Goal: Share content: Share content

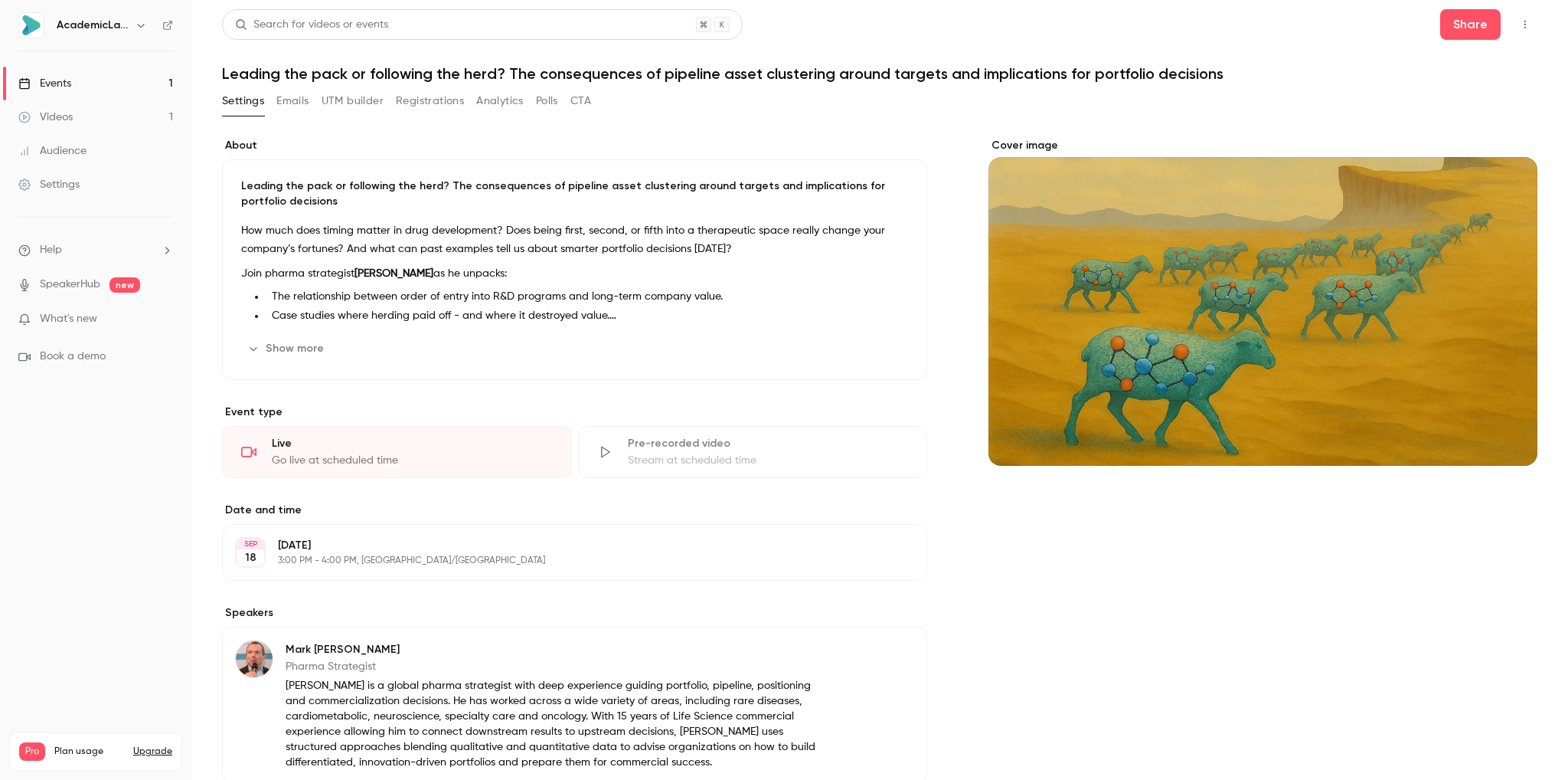
scroll to position [314, 0]
click at [147, 745] on button "Upgrade" at bounding box center [152, 751] width 39 height 12
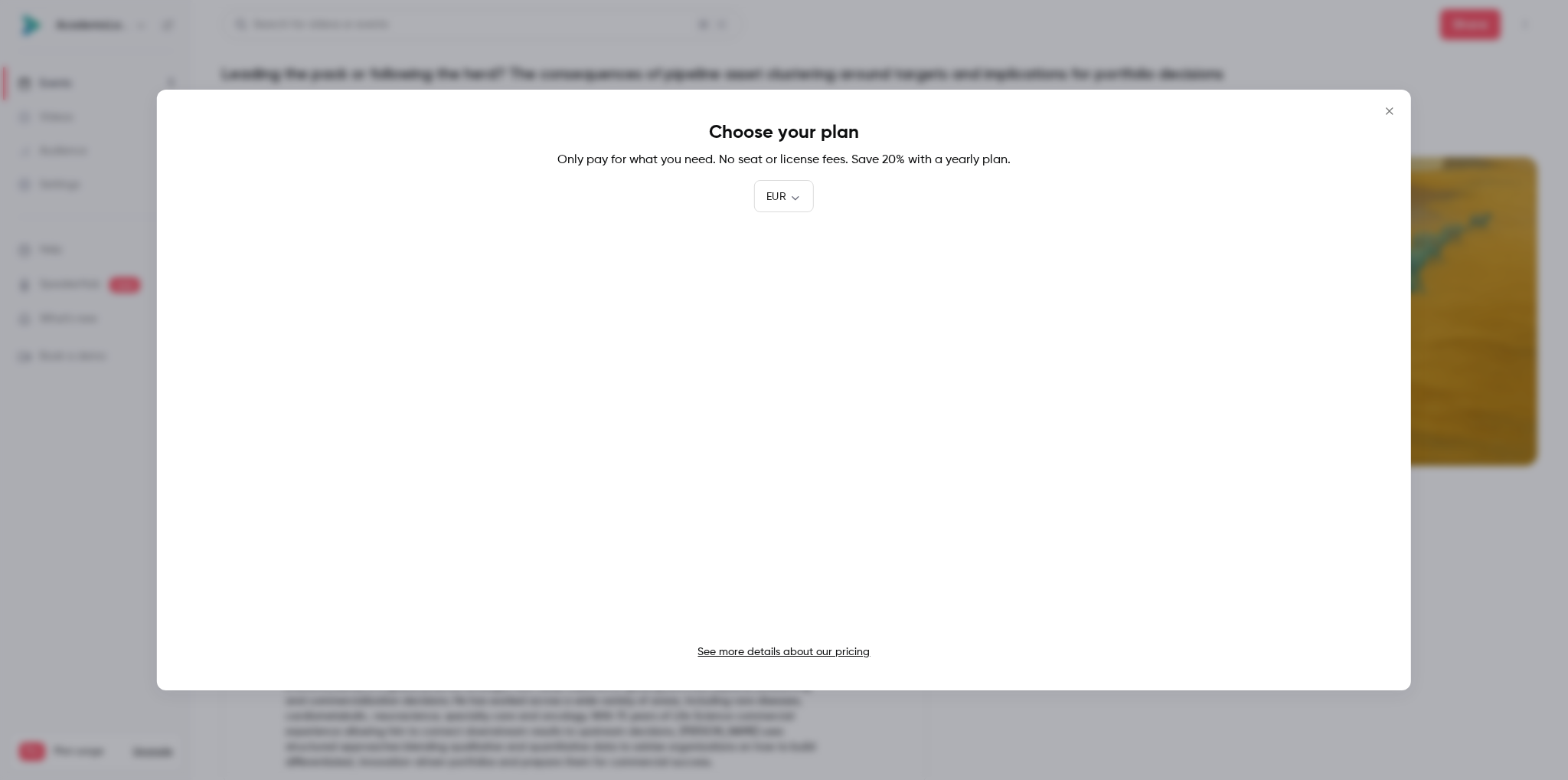
click at [806, 651] on link "See more details about our pricing" at bounding box center [784, 651] width 172 height 10
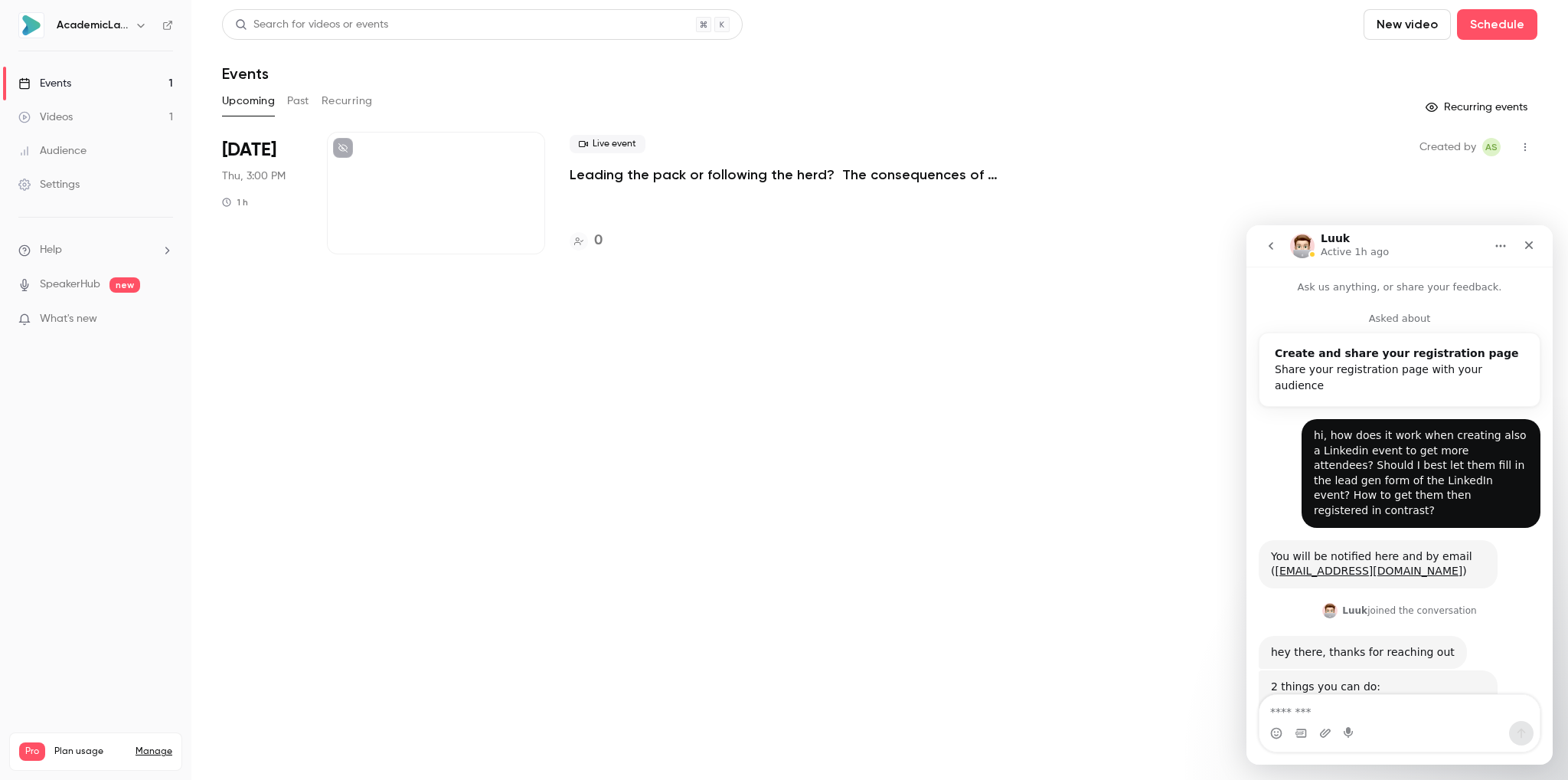
scroll to position [315, 0]
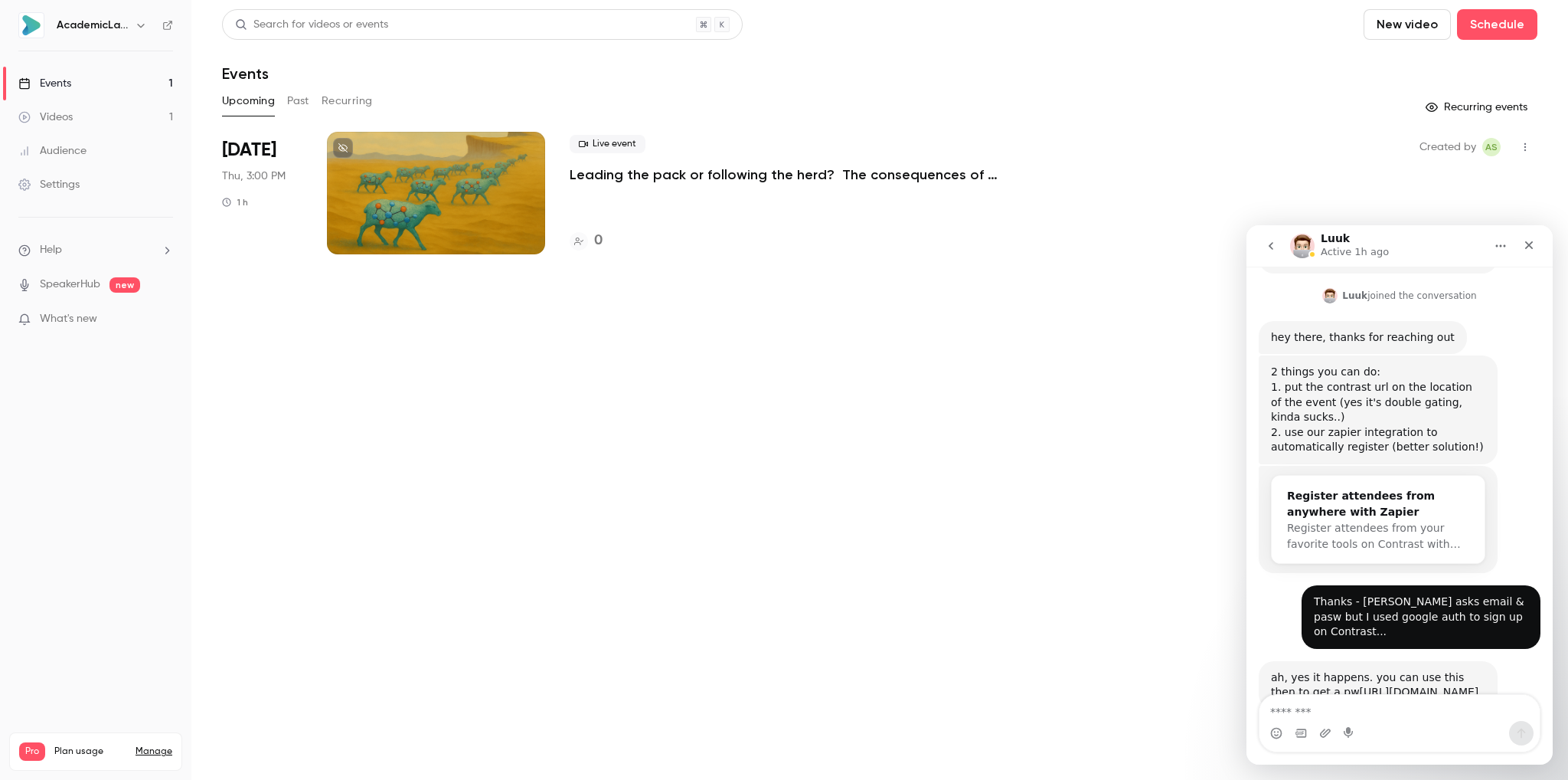
click at [661, 171] on p "Leading the pack or following the herd? The consequences of pipeline asset clus…" at bounding box center [800, 174] width 459 height 18
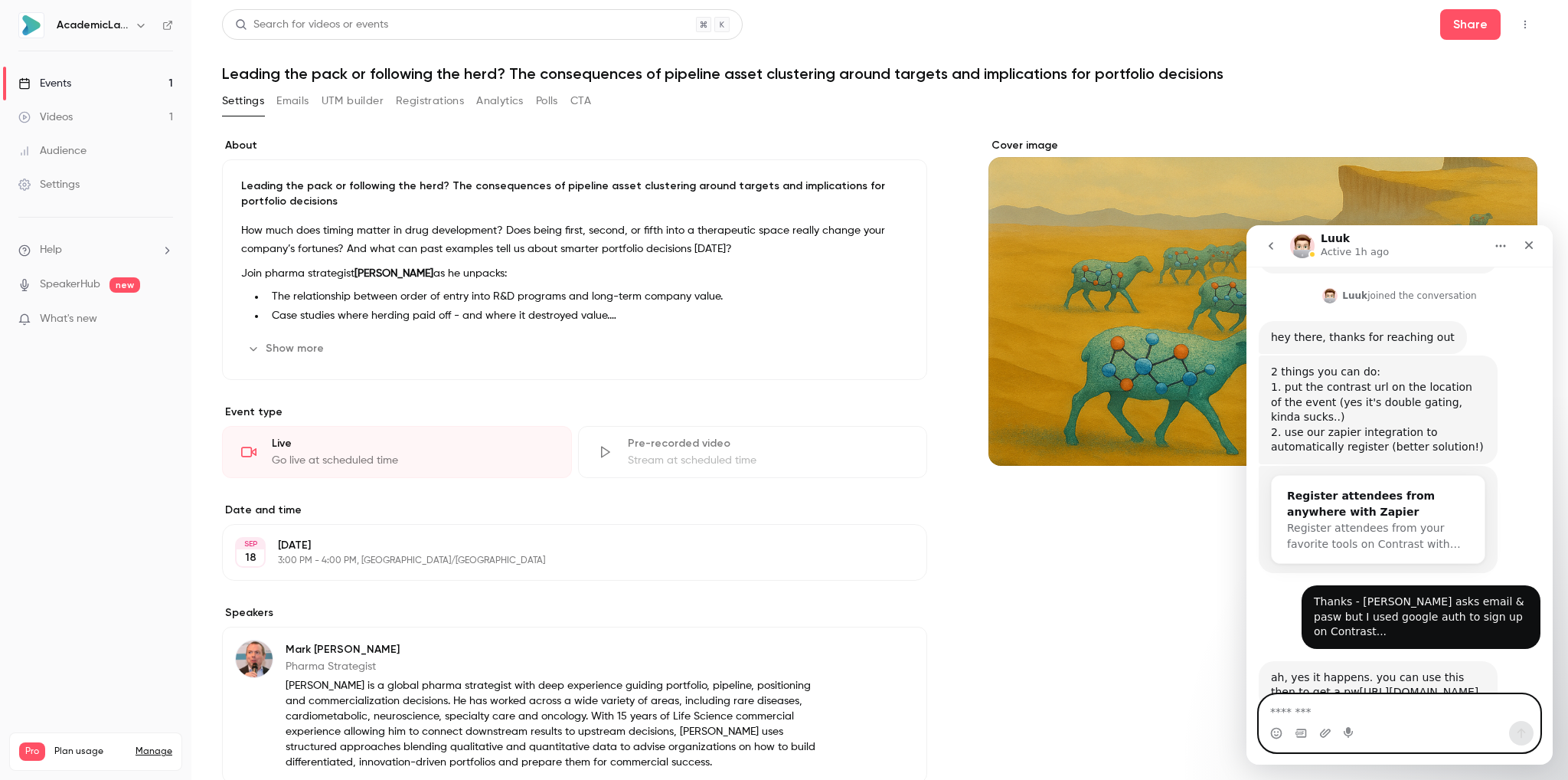
click at [1282, 712] on textarea "Message…" at bounding box center [1400, 708] width 281 height 26
type textarea "**********"
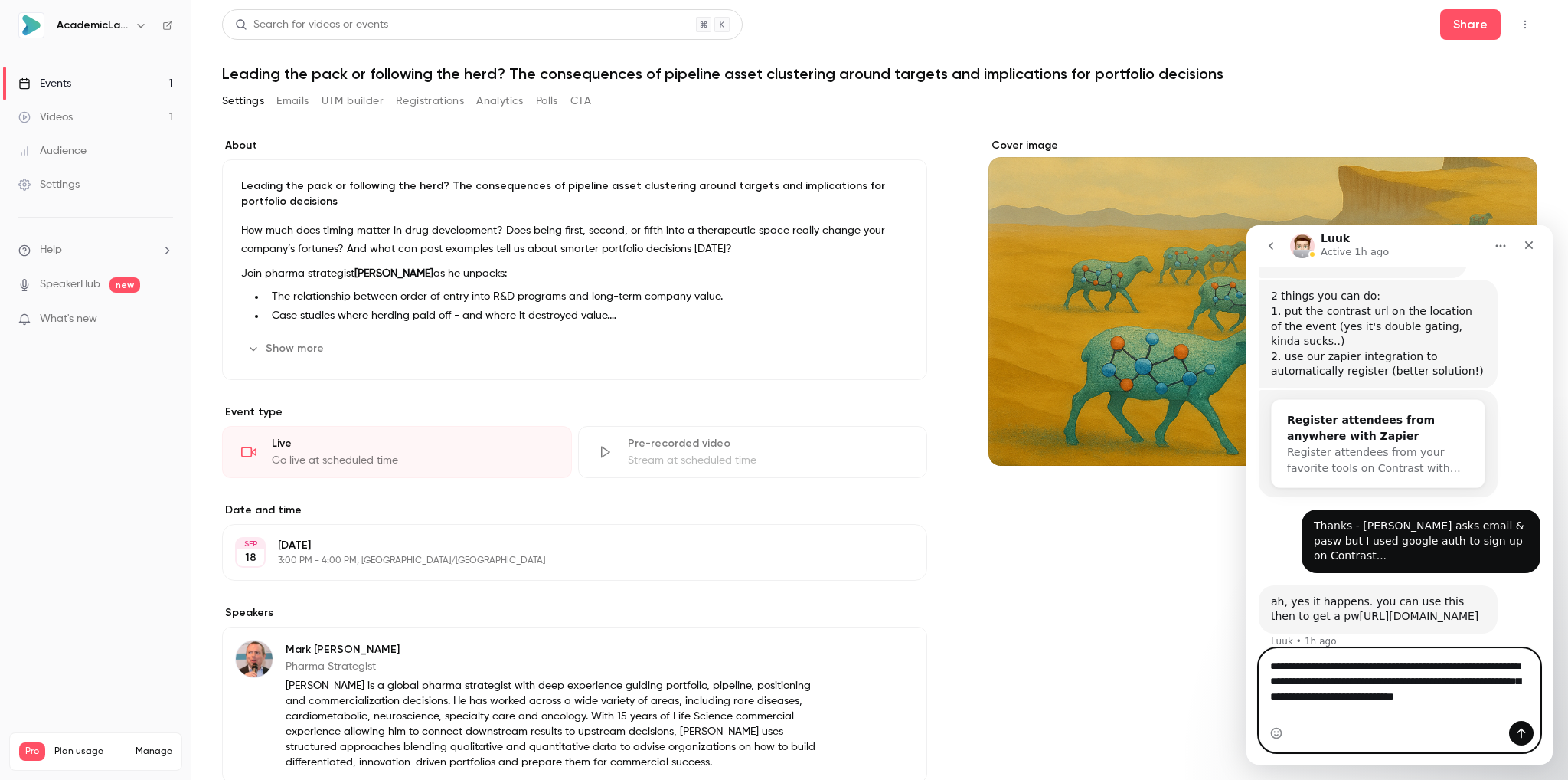
scroll to position [406, 0]
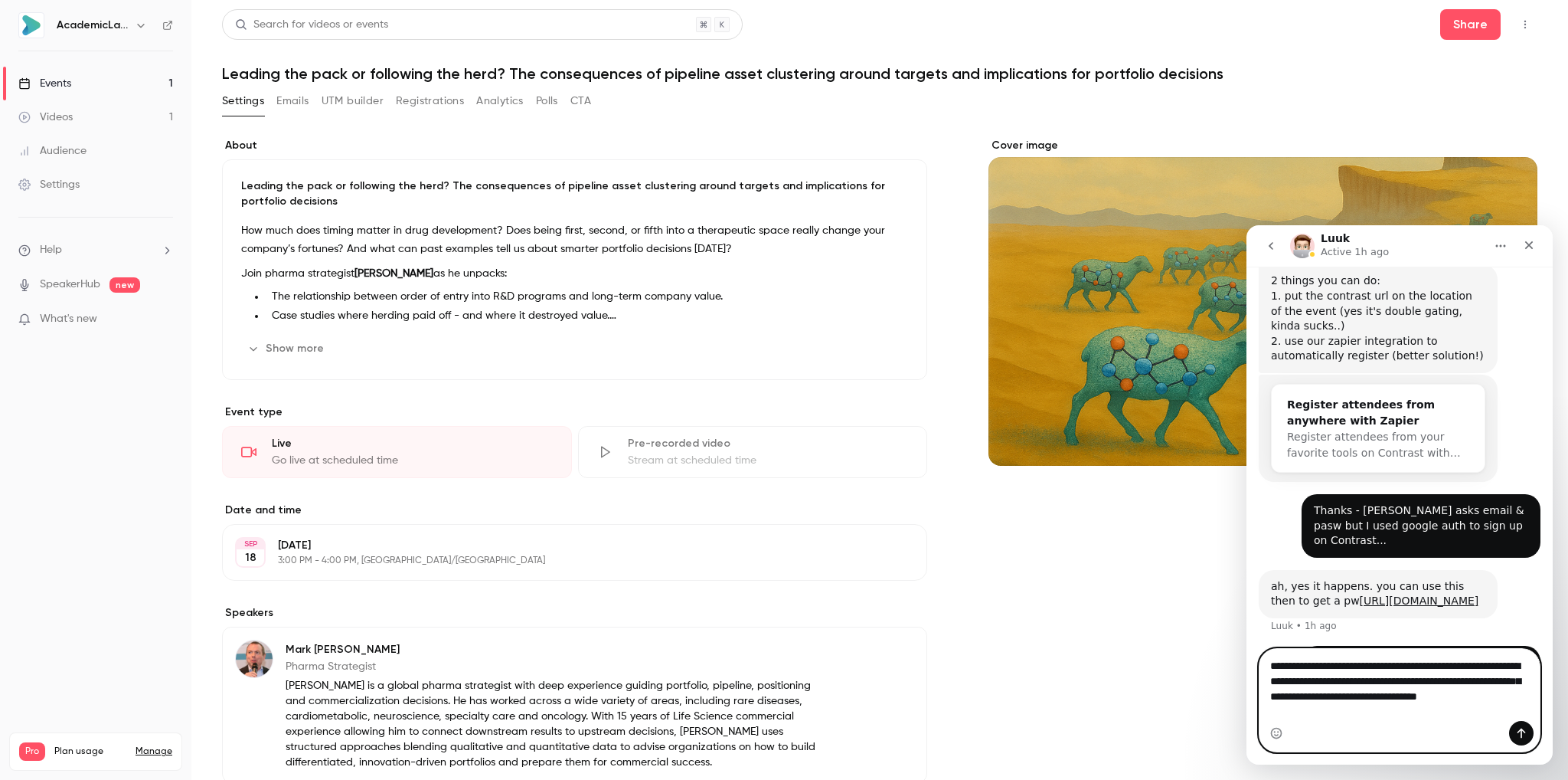
type textarea "**********"
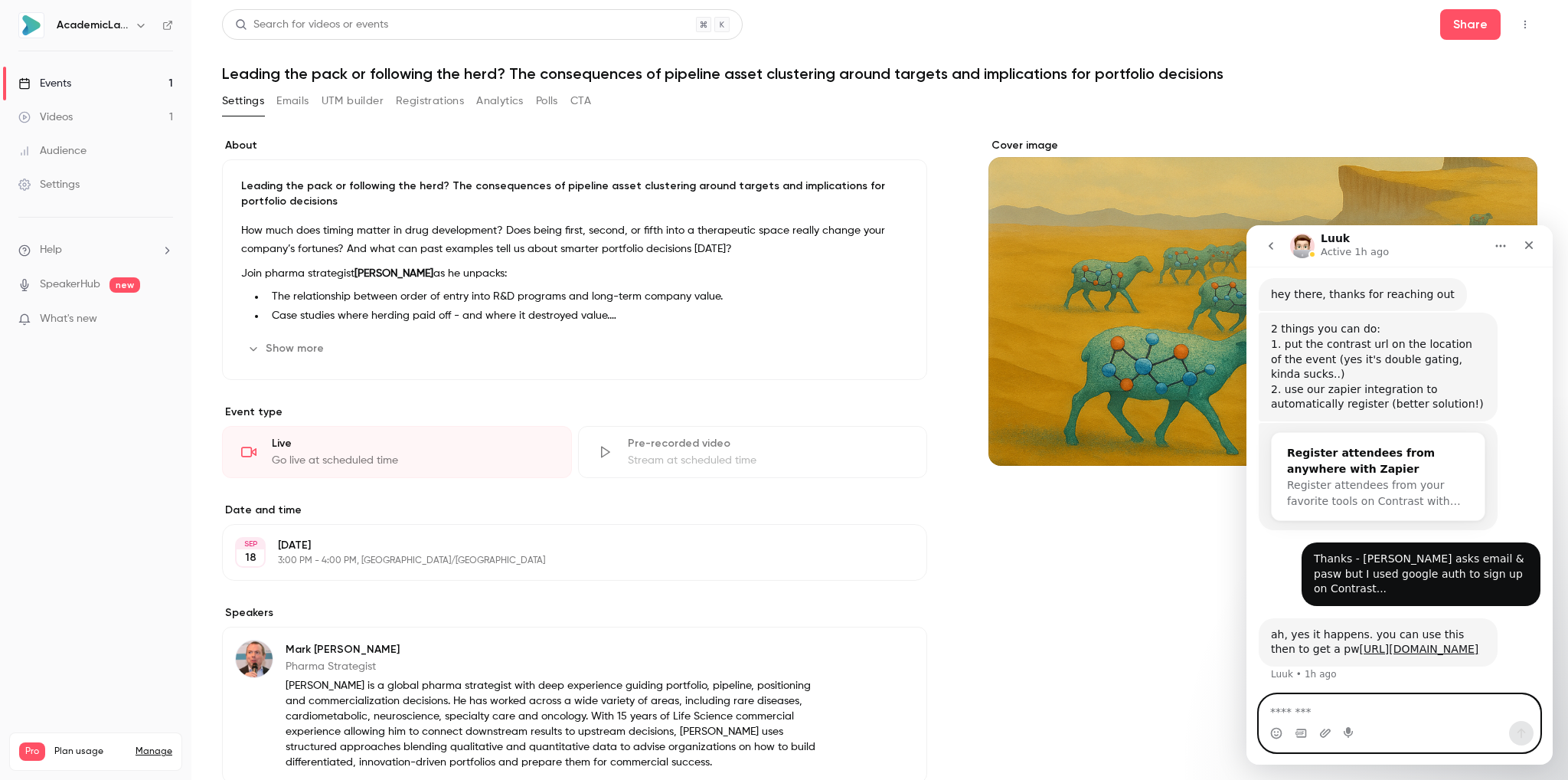
scroll to position [211, 0]
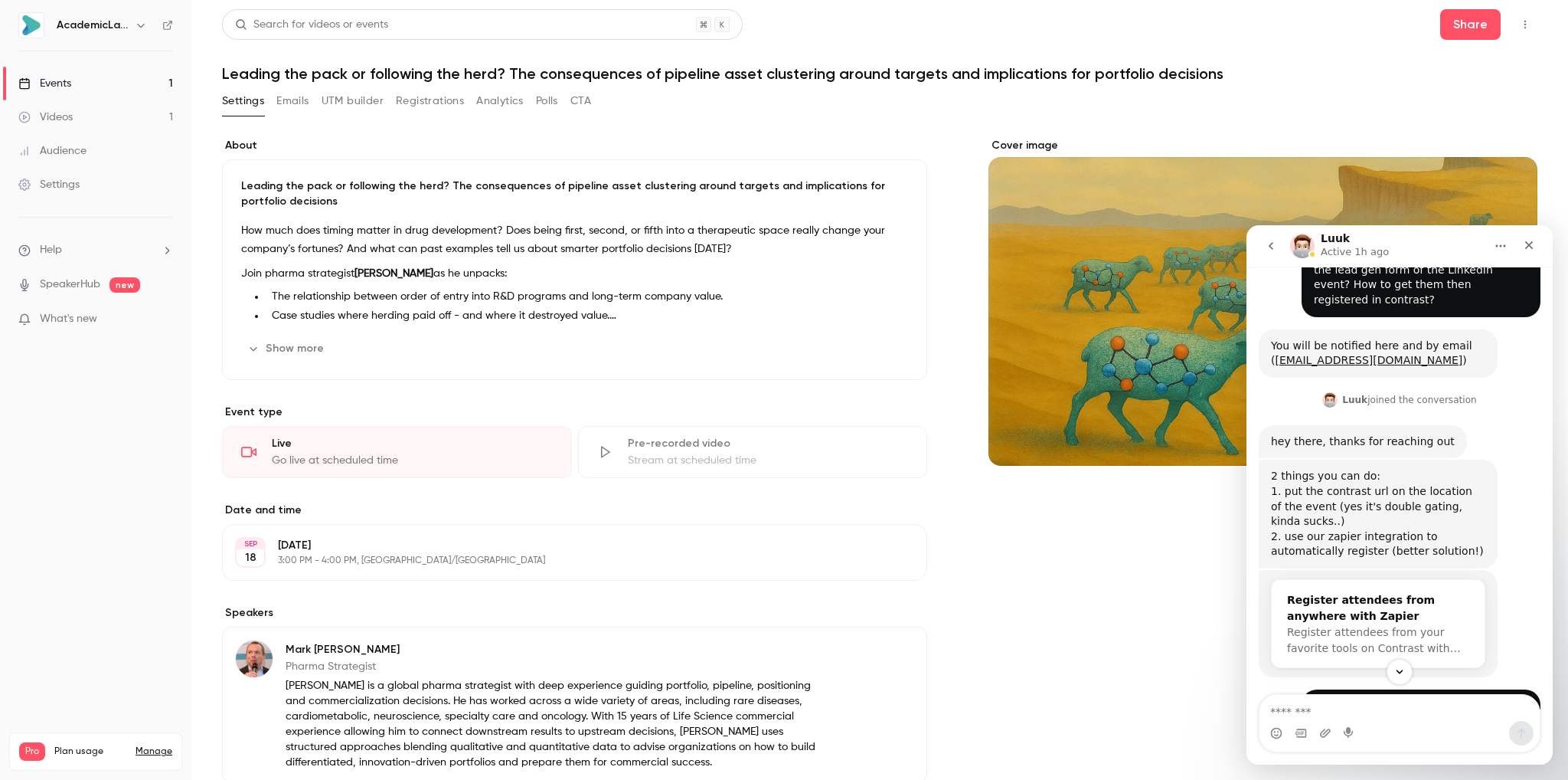
click at [1353, 592] on div "Register attendees from anywhere with Zapier" at bounding box center [1378, 608] width 182 height 32
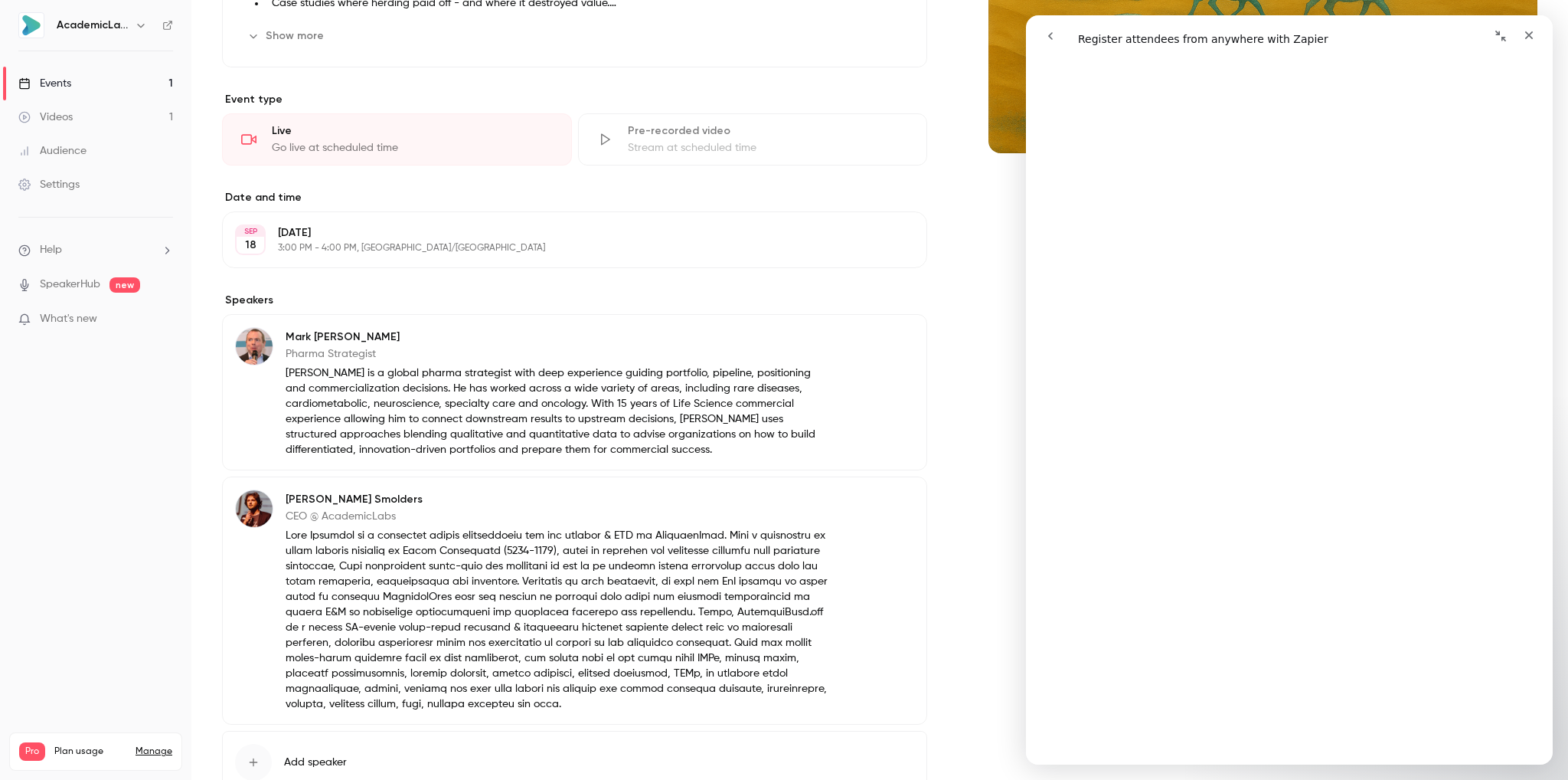
scroll to position [420, 0]
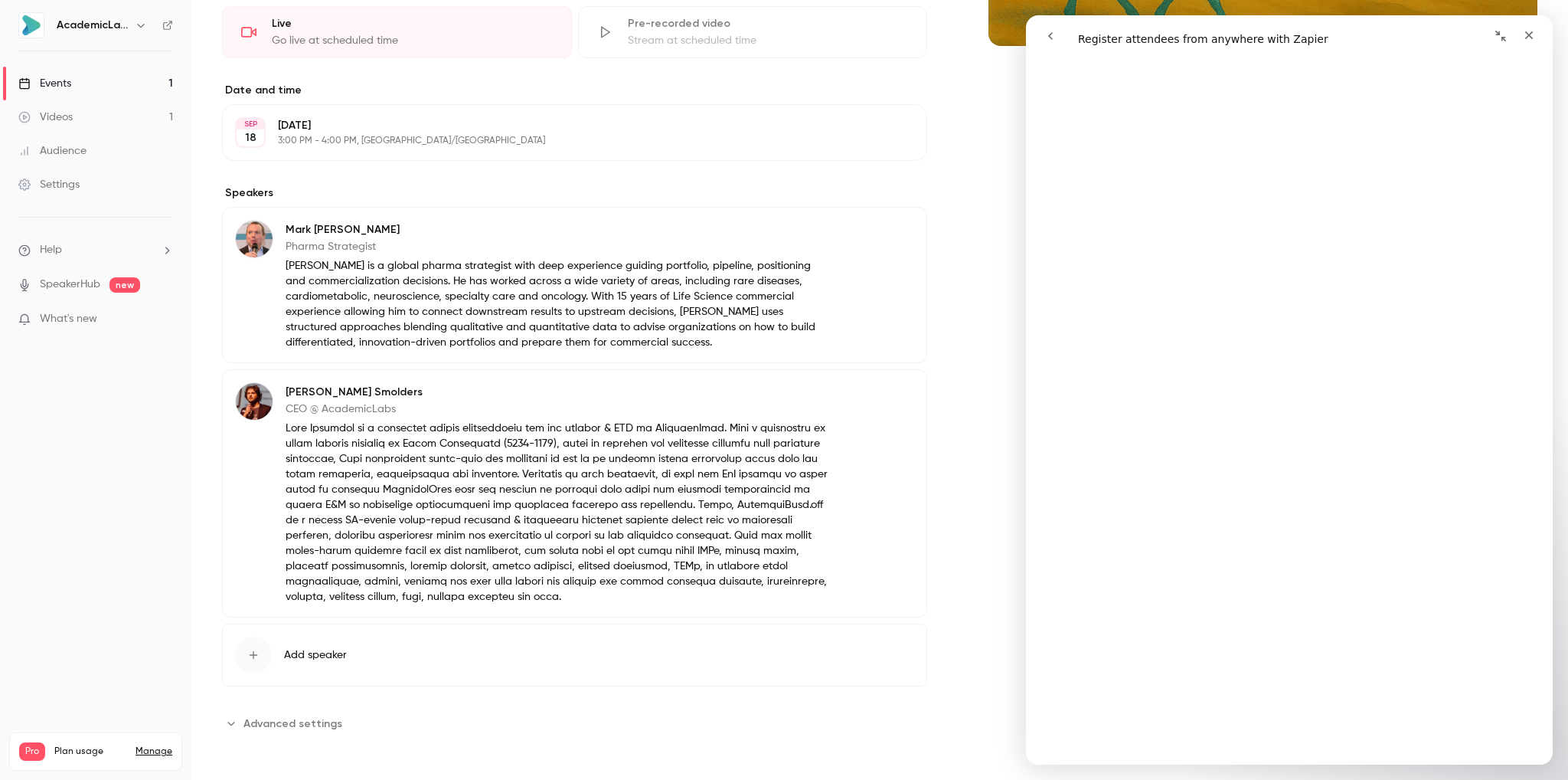
click at [67, 187] on div "Settings" at bounding box center [48, 184] width 61 height 15
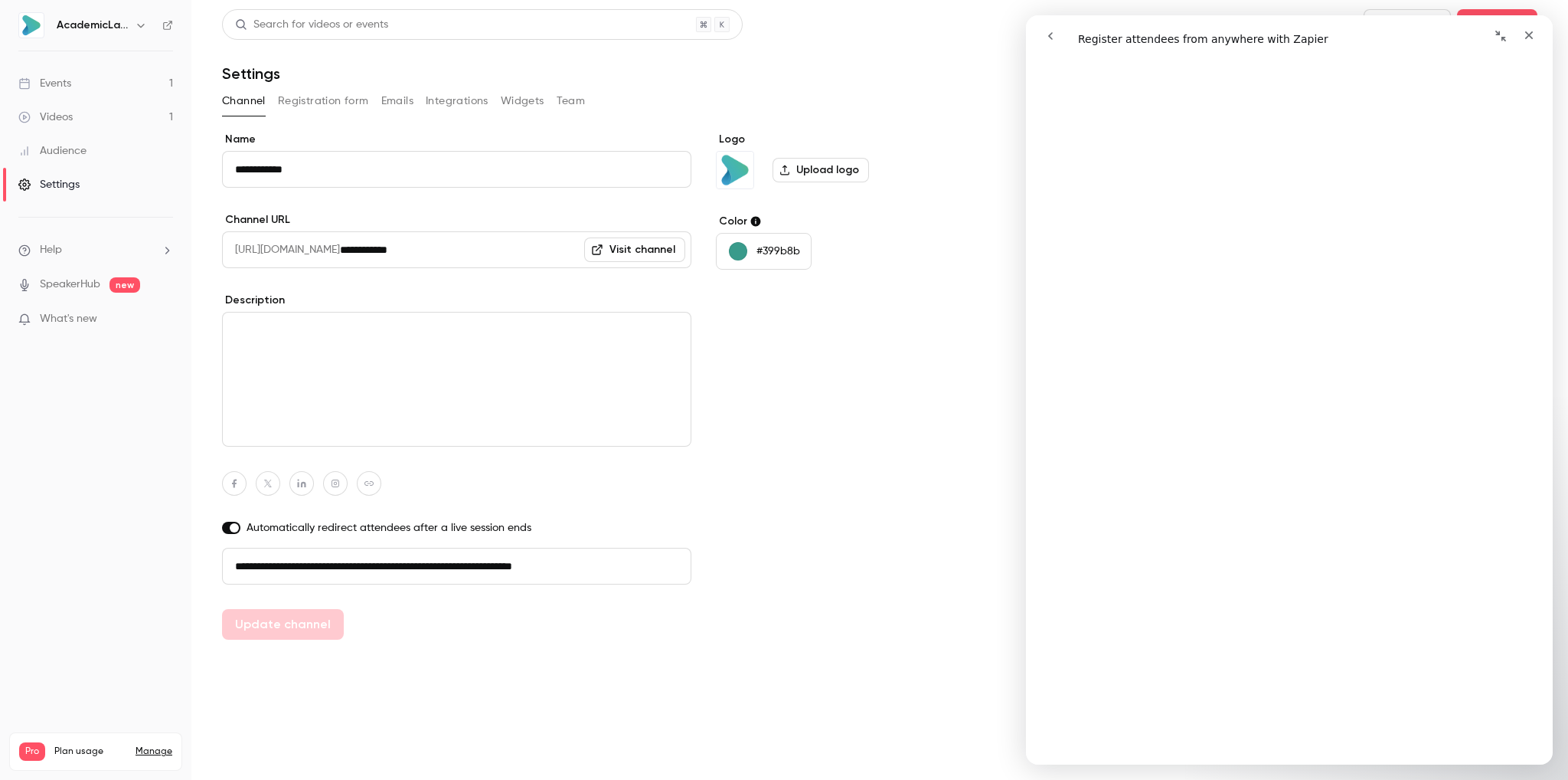
click at [321, 103] on button "Registration form" at bounding box center [323, 101] width 91 height 25
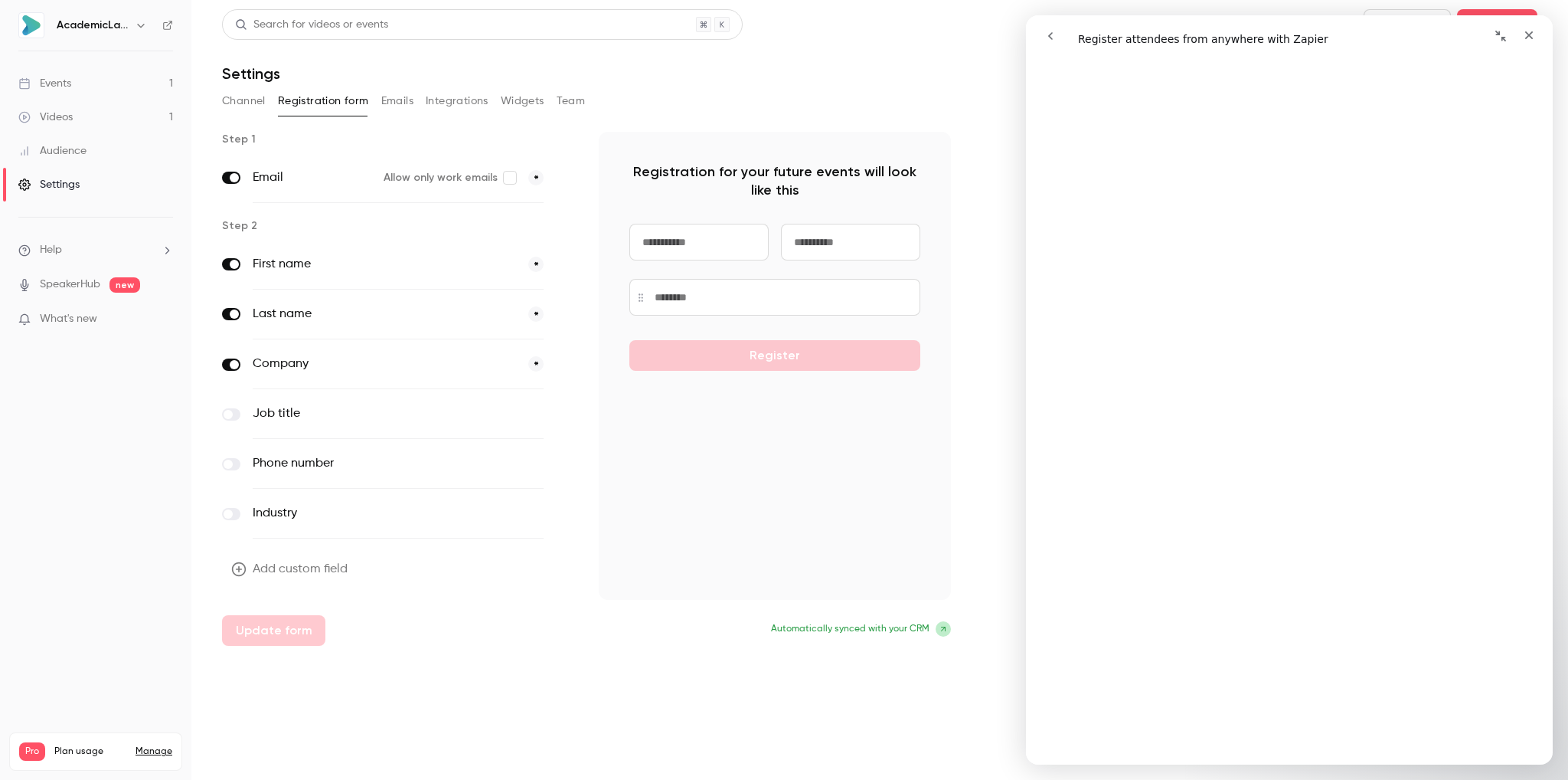
click at [265, 414] on label "Job title" at bounding box center [366, 413] width 228 height 18
click at [227, 414] on span at bounding box center [229, 414] width 9 height 9
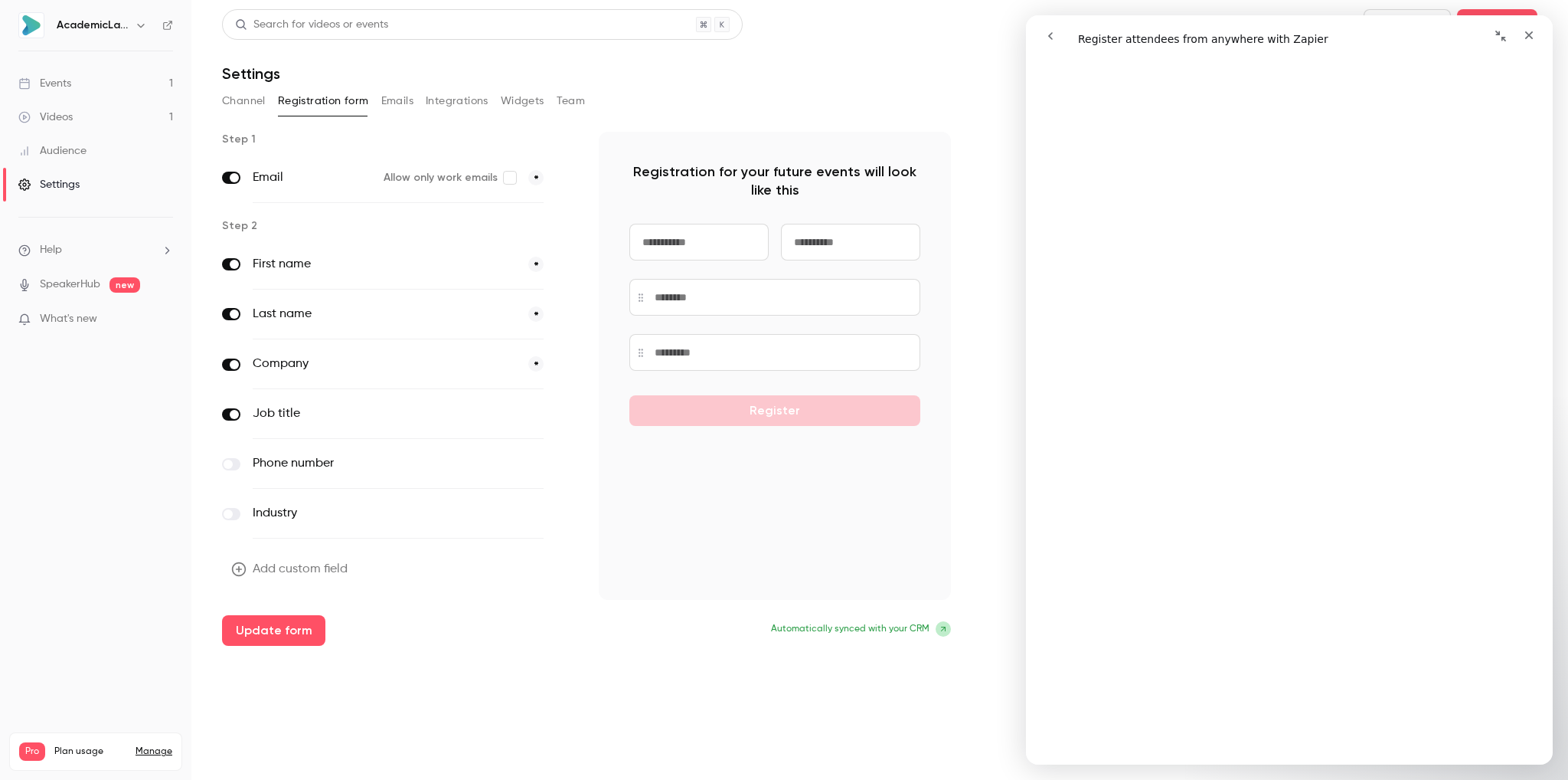
click at [395, 108] on button "Emails" at bounding box center [397, 101] width 32 height 25
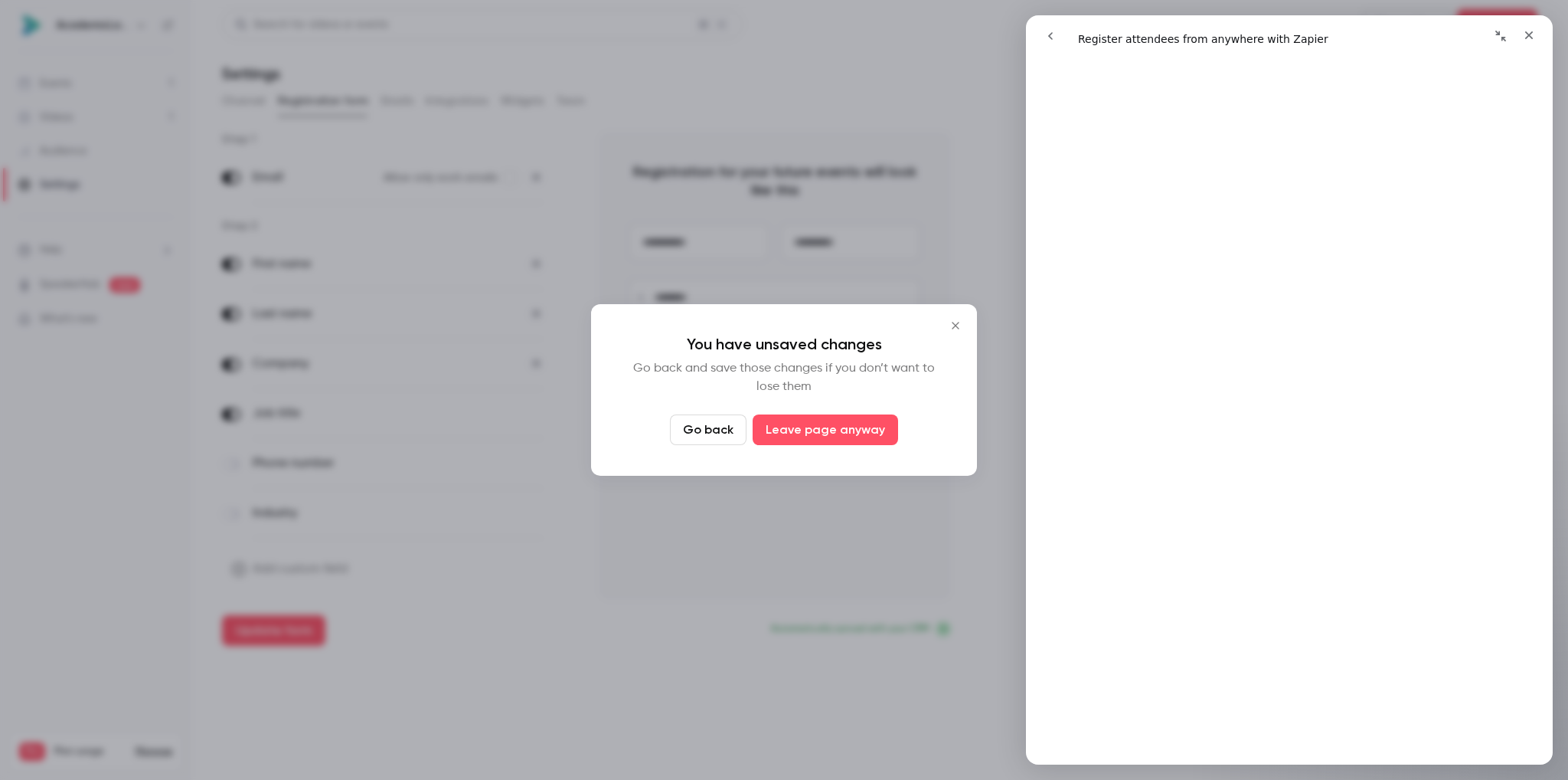
click at [687, 434] on button "Go back" at bounding box center [708, 429] width 77 height 30
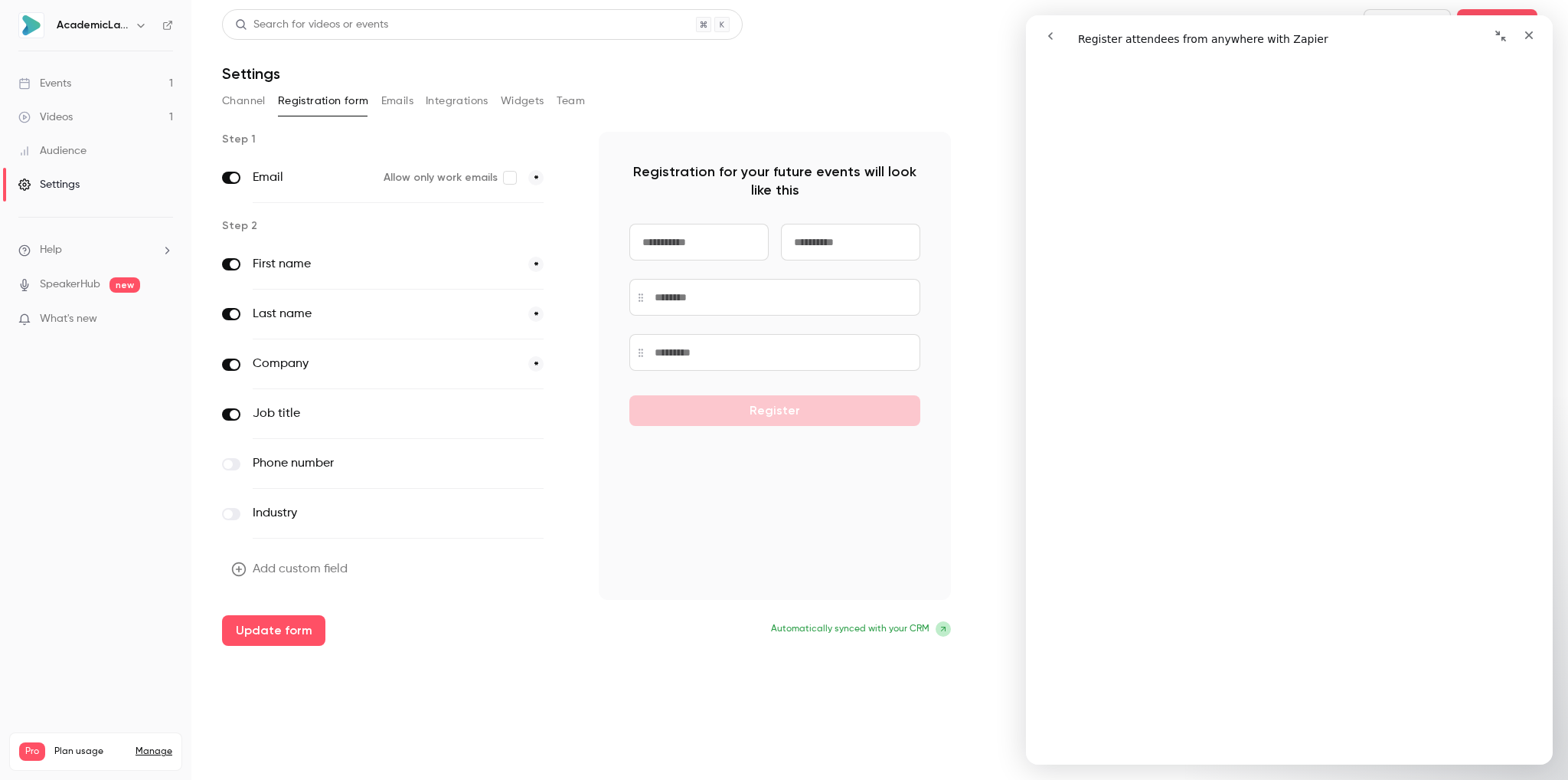
click at [266, 644] on button "Update form" at bounding box center [273, 631] width 103 height 30
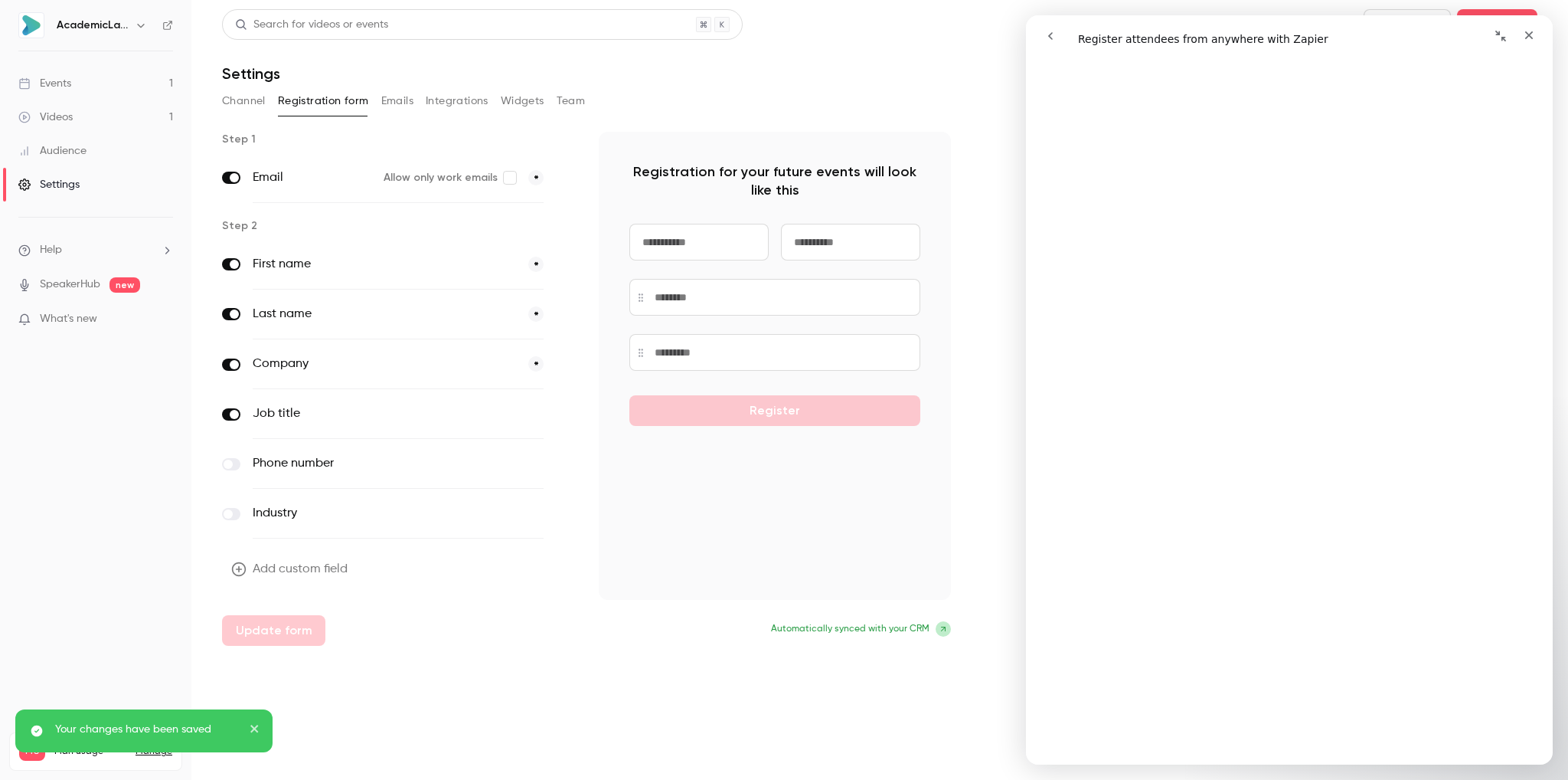
click at [397, 105] on button "Emails" at bounding box center [397, 101] width 32 height 25
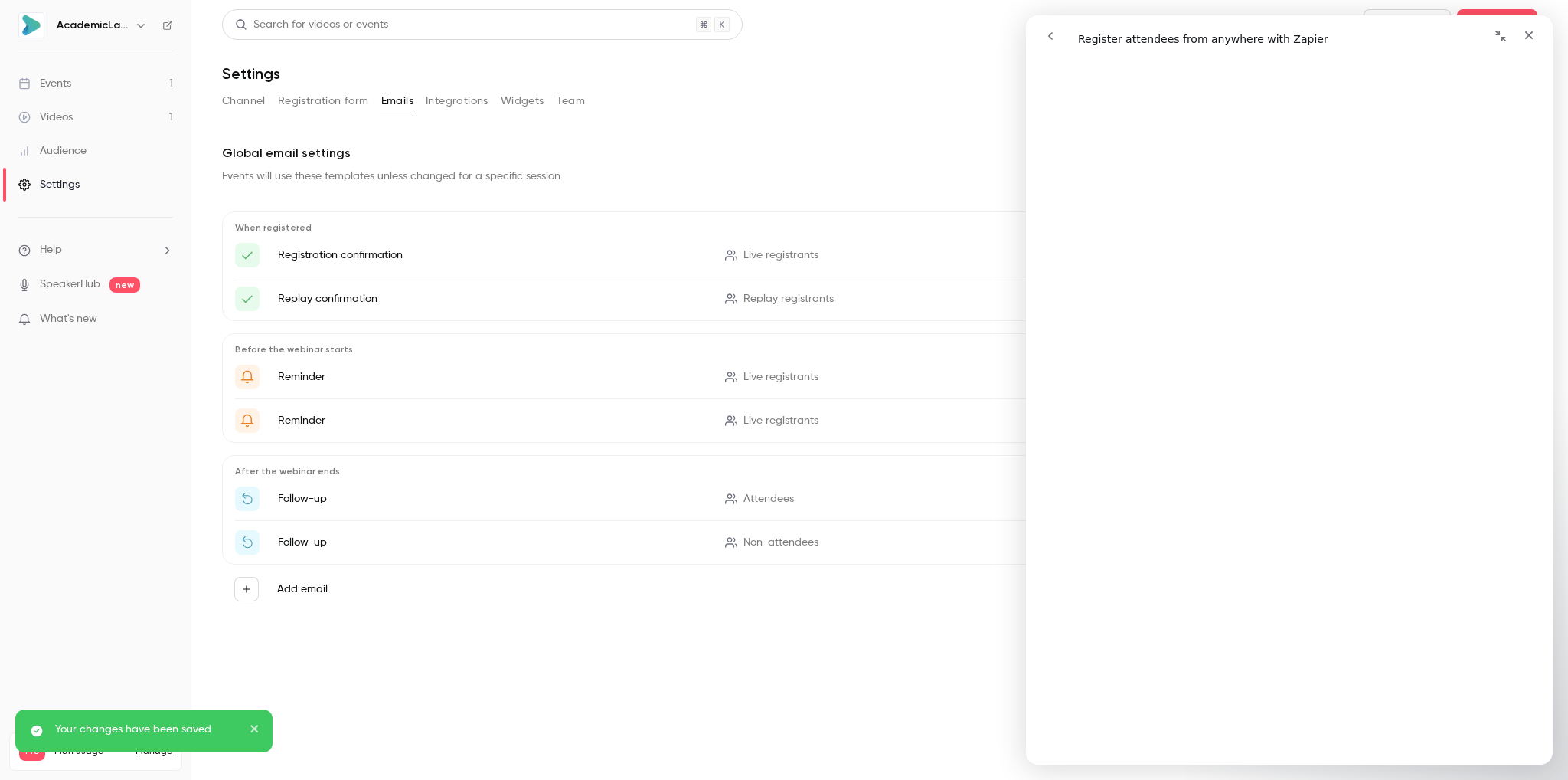
click at [438, 106] on button "Integrations" at bounding box center [457, 101] width 62 height 25
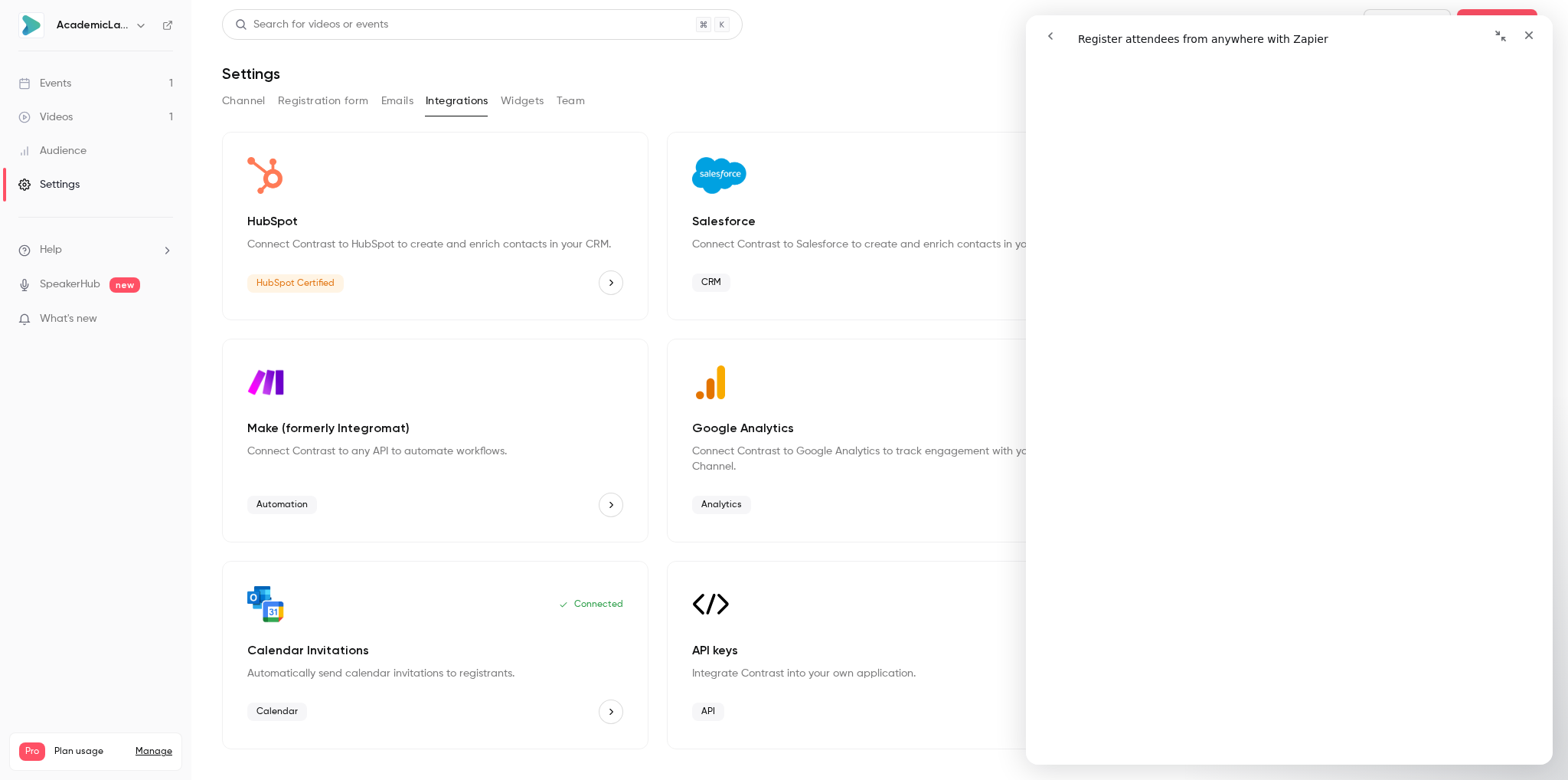
click at [95, 86] on link "Events 1" at bounding box center [95, 83] width 192 height 34
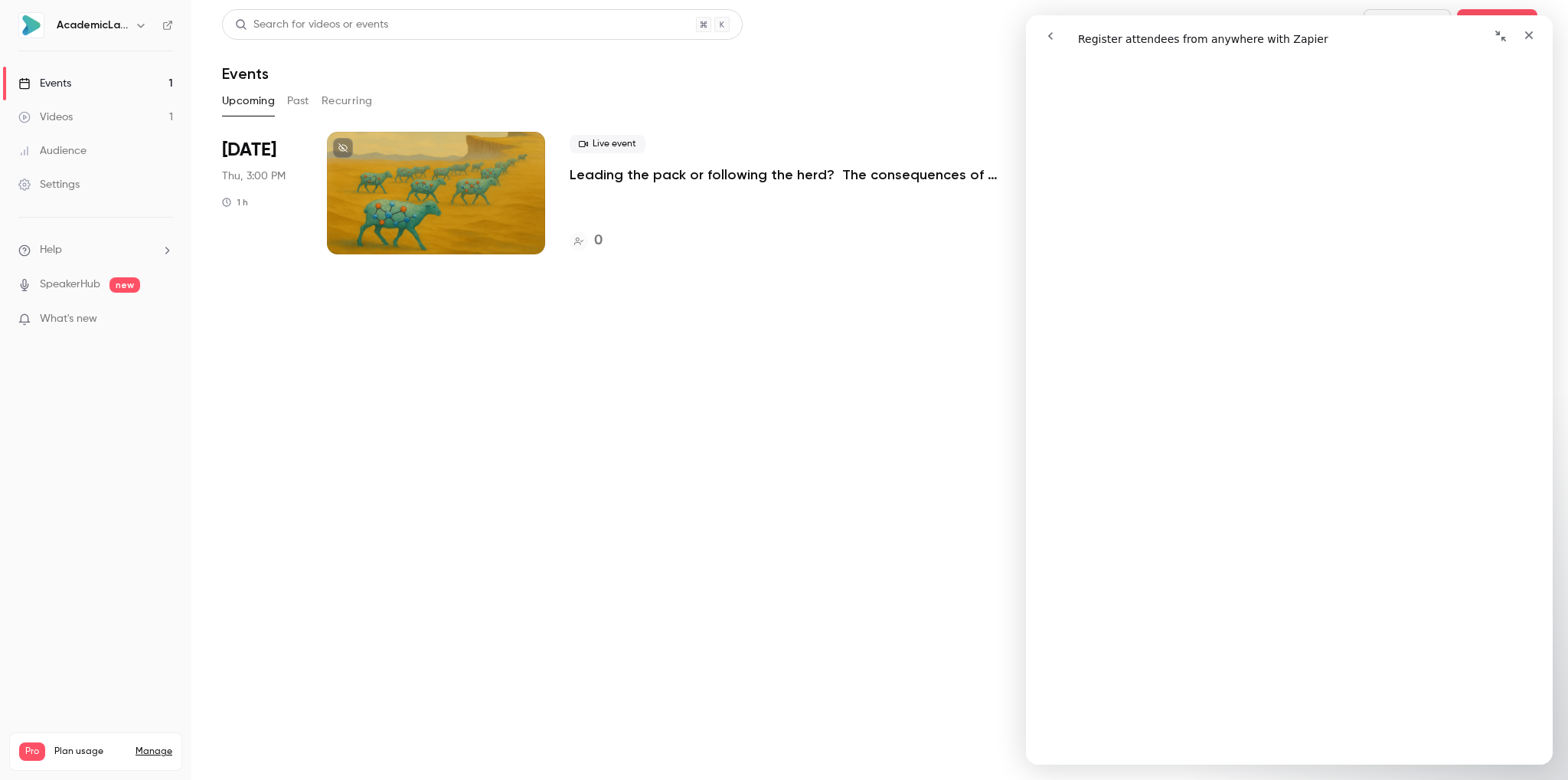
click at [1499, 32] on icon "Collapse window" at bounding box center [1500, 35] width 10 height 10
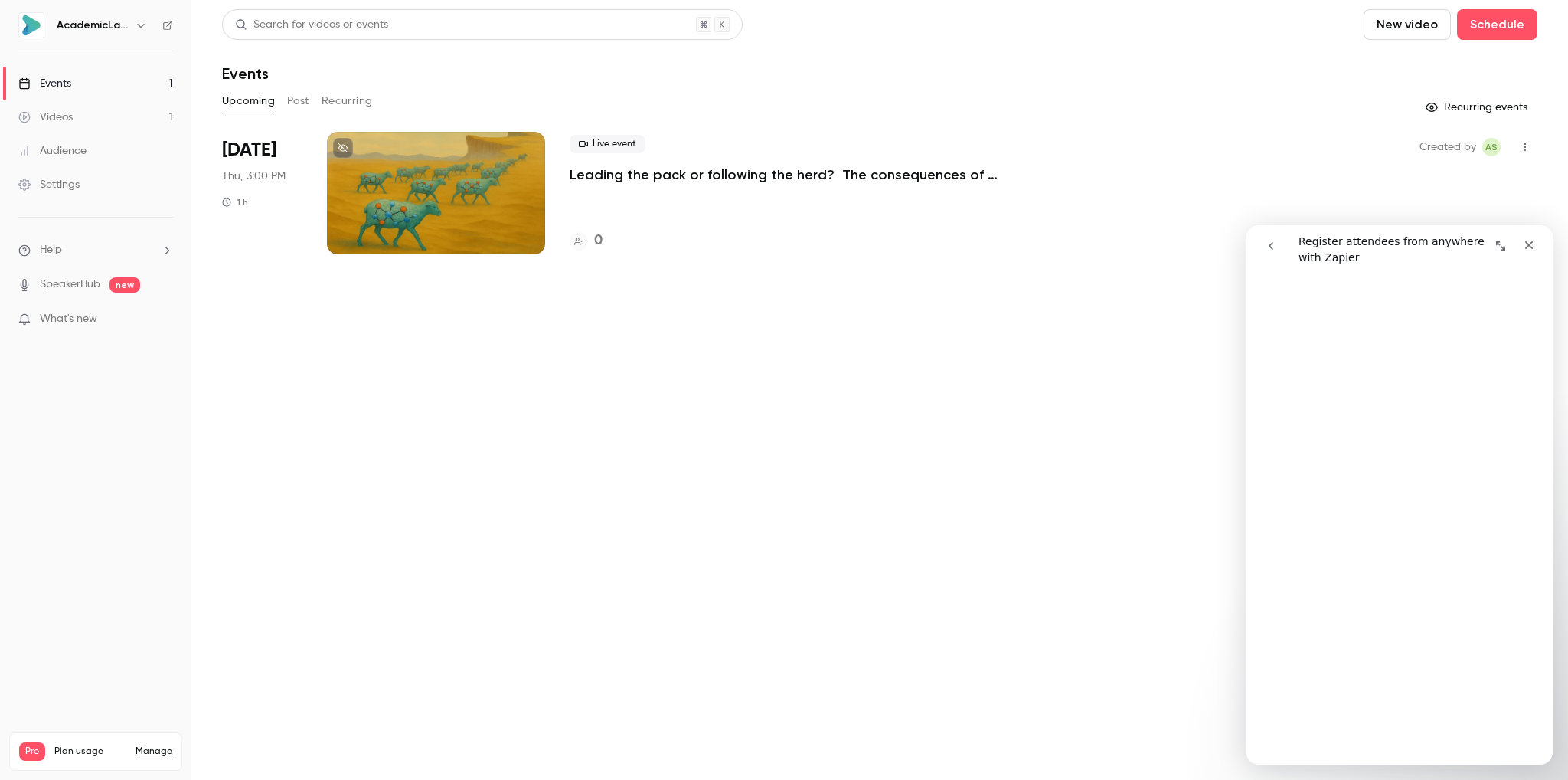
scroll to position [760, 0]
click at [1531, 147] on button "button" at bounding box center [1525, 147] width 25 height 25
click at [1418, 183] on div "Share" at bounding box center [1466, 186] width 116 height 15
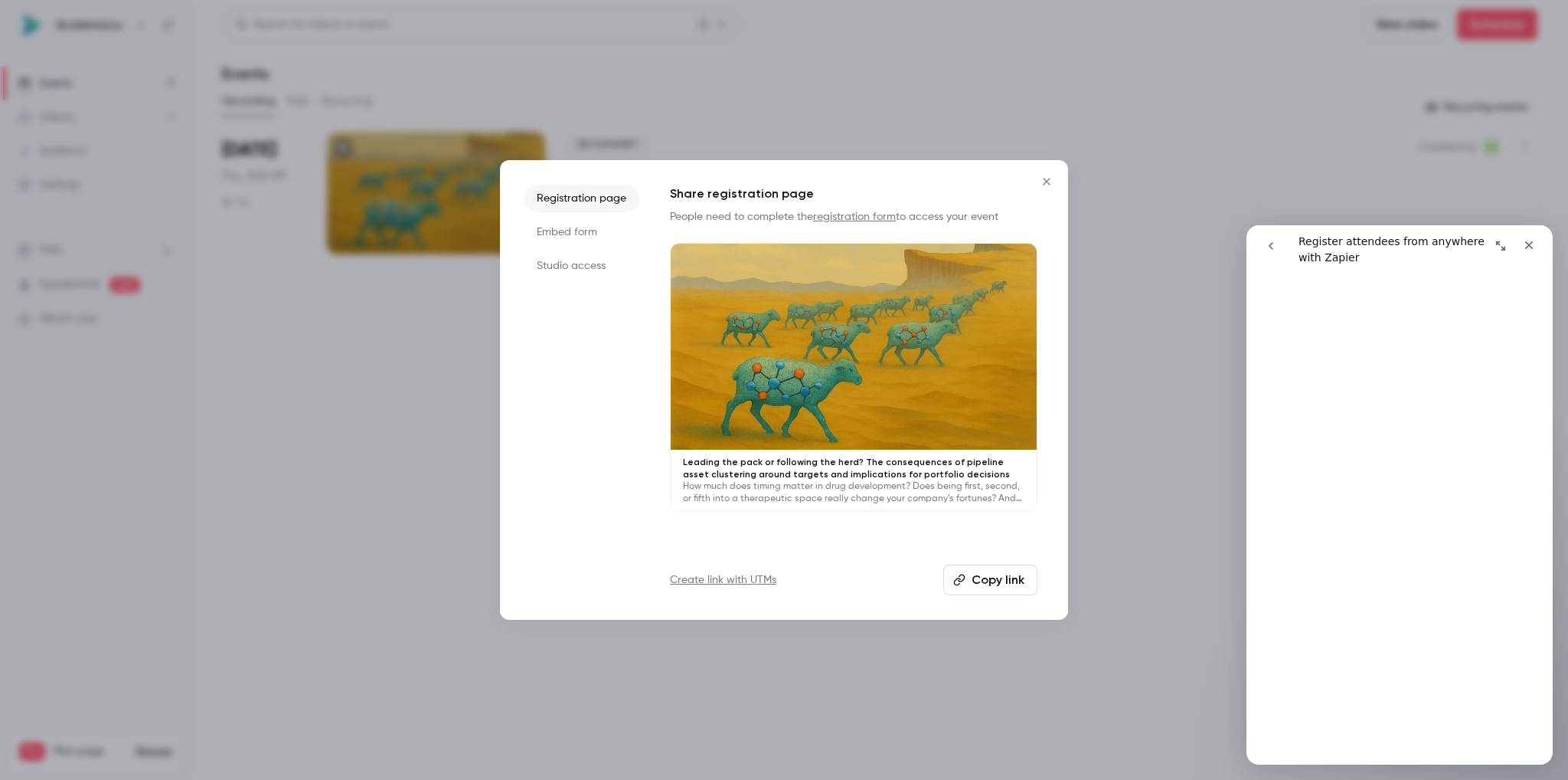
click at [991, 586] on button "Copy link" at bounding box center [991, 580] width 95 height 30
click at [995, 566] on button "Copy link" at bounding box center [991, 580] width 95 height 30
